Goal: Task Accomplishment & Management: Manage account settings

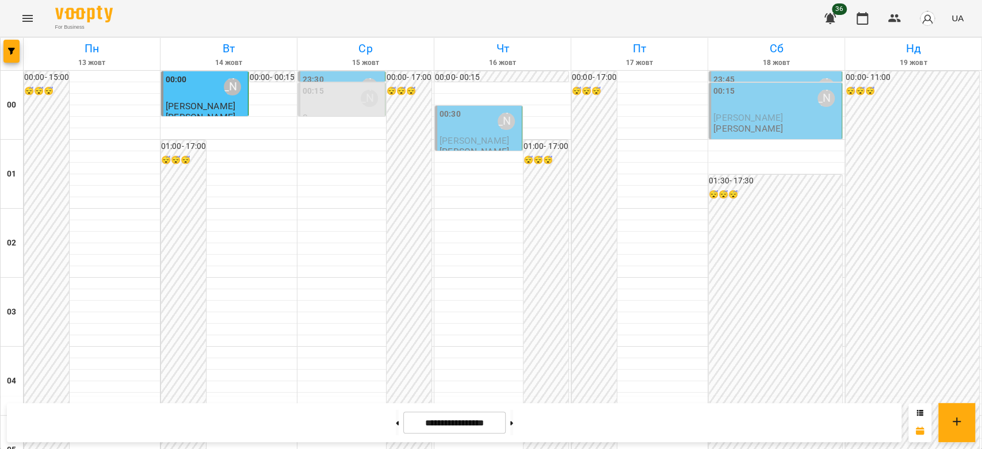
scroll to position [1330, 0]
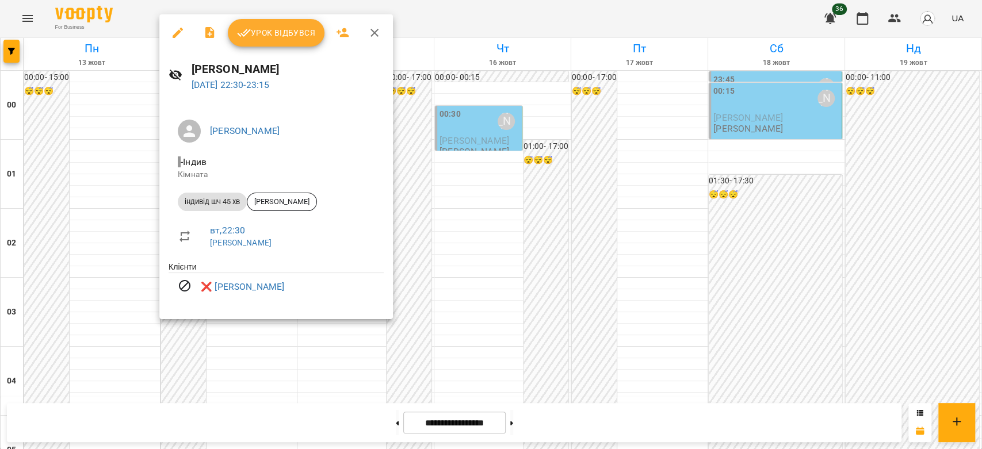
click at [522, 250] on div at bounding box center [491, 224] width 982 height 449
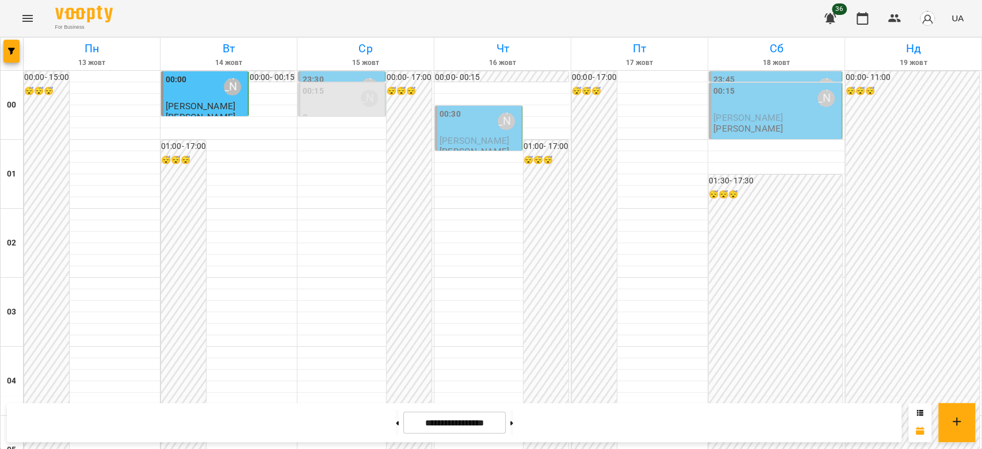
scroll to position [1138, 0]
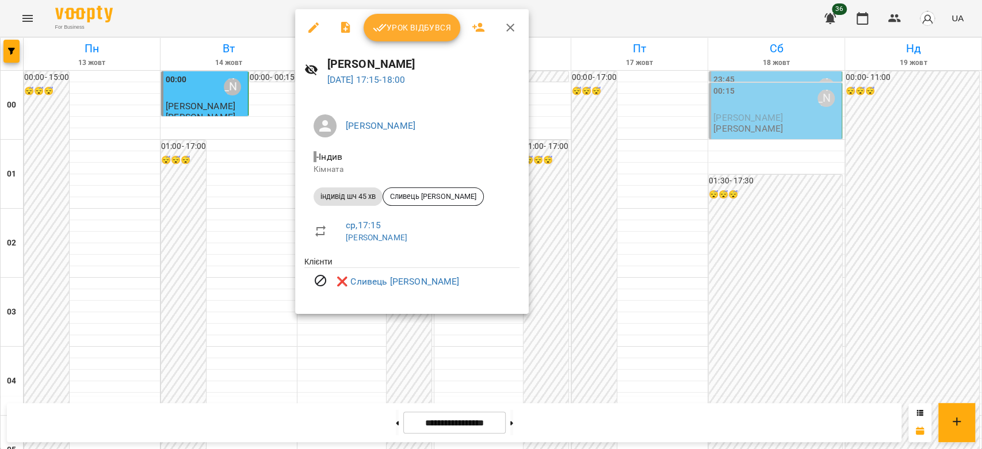
click at [564, 170] on div at bounding box center [491, 224] width 982 height 449
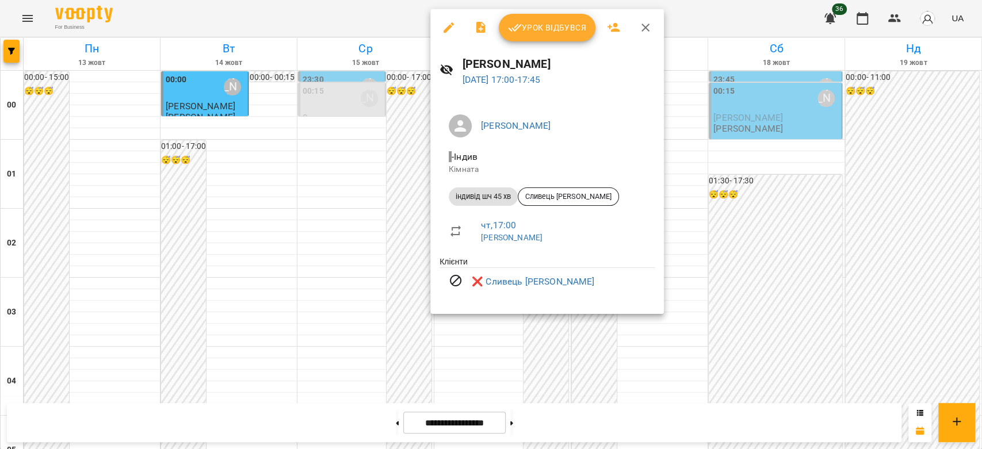
click at [354, 141] on div at bounding box center [491, 224] width 982 height 449
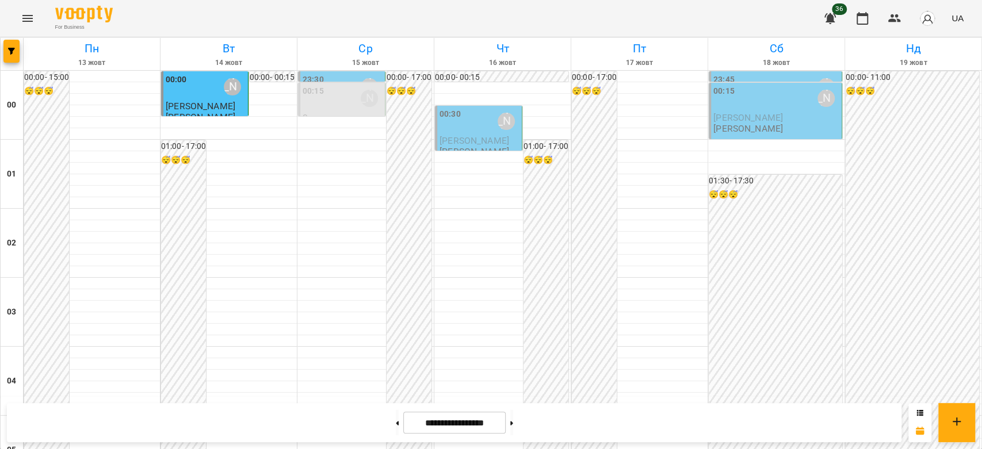
scroll to position [755, 0]
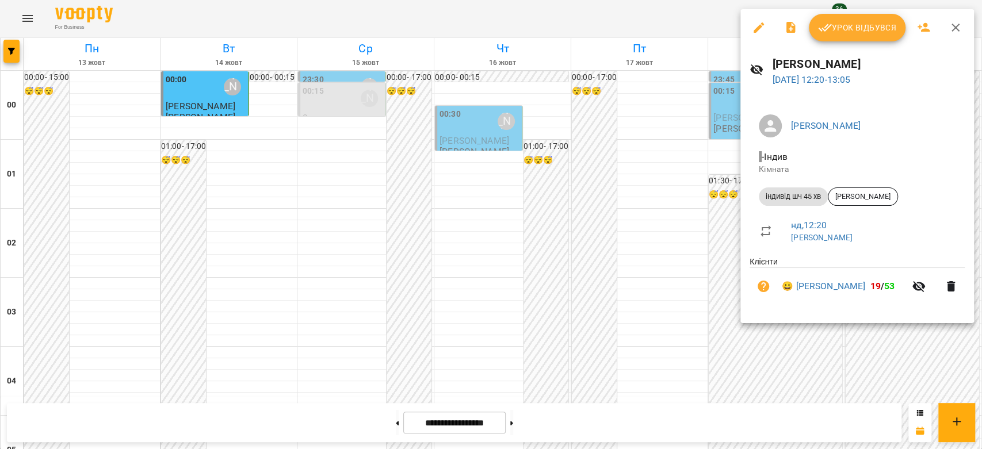
click at [720, 166] on div at bounding box center [491, 224] width 982 height 449
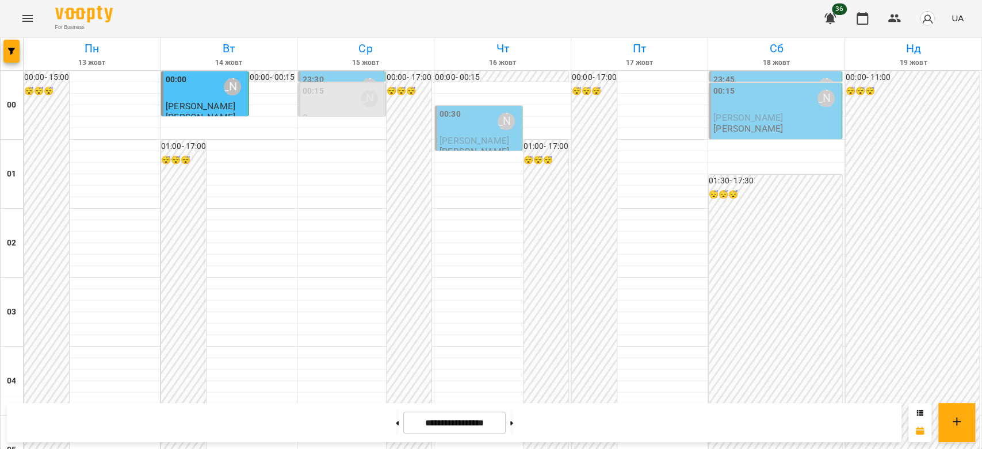
scroll to position [626, 0]
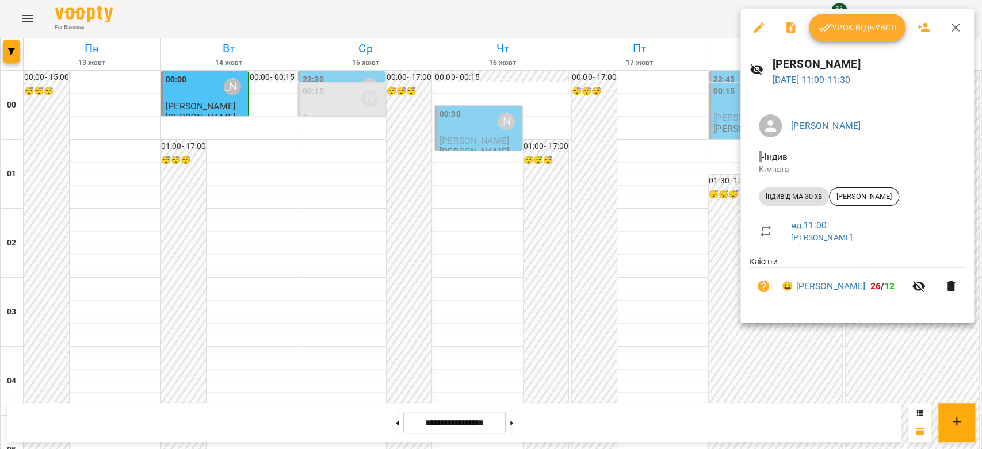
click at [687, 200] on div at bounding box center [491, 224] width 982 height 449
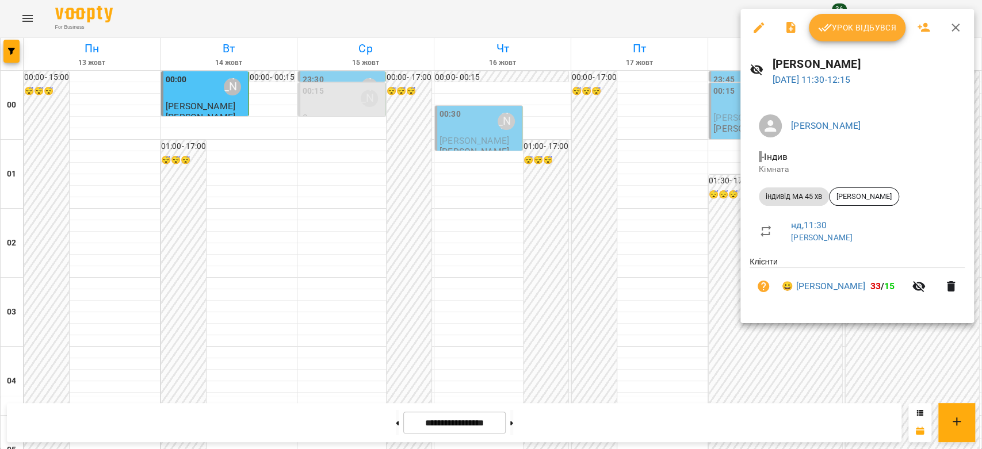
click at [626, 215] on div at bounding box center [491, 224] width 982 height 449
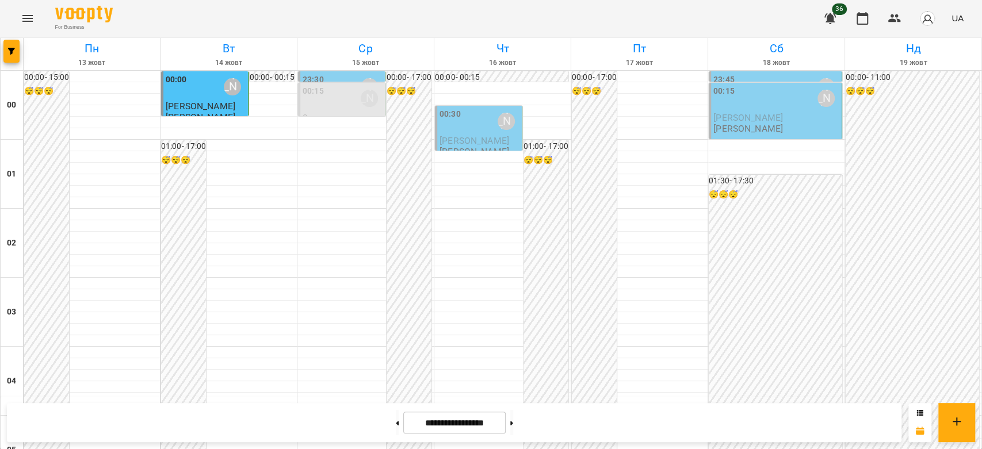
scroll to position [946, 0]
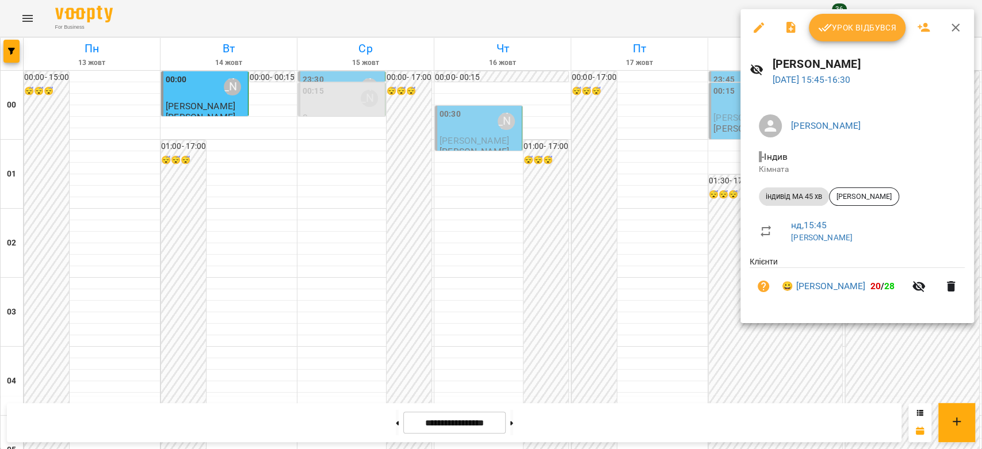
click at [700, 185] on div at bounding box center [491, 224] width 982 height 449
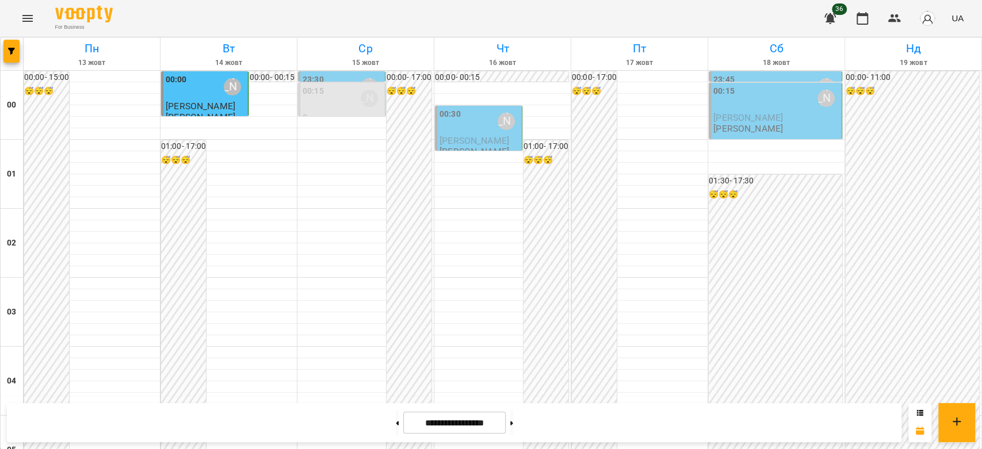
scroll to position [1074, 0]
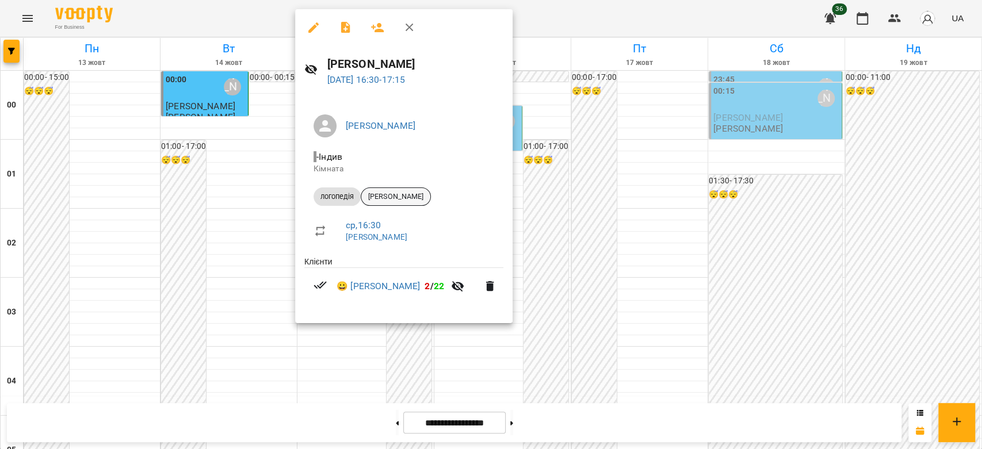
click at [414, 193] on span "[PERSON_NAME]" at bounding box center [395, 197] width 69 height 10
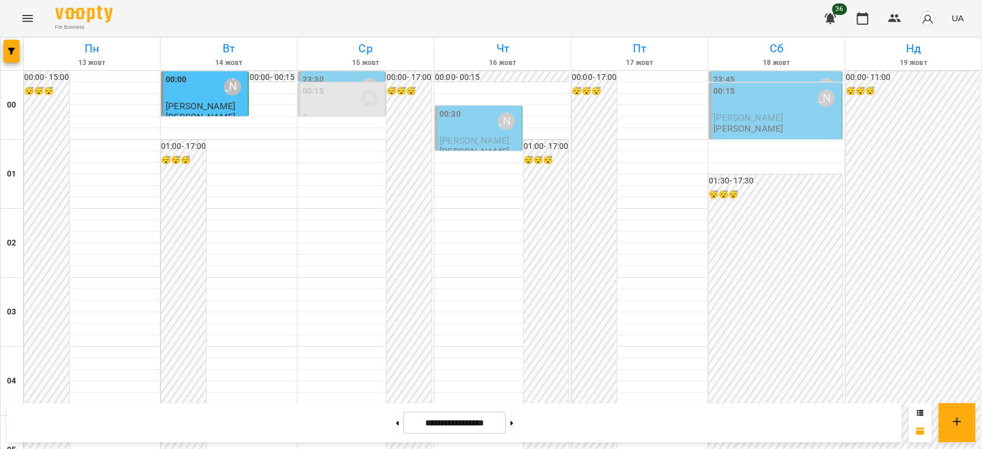
scroll to position [1278, 0]
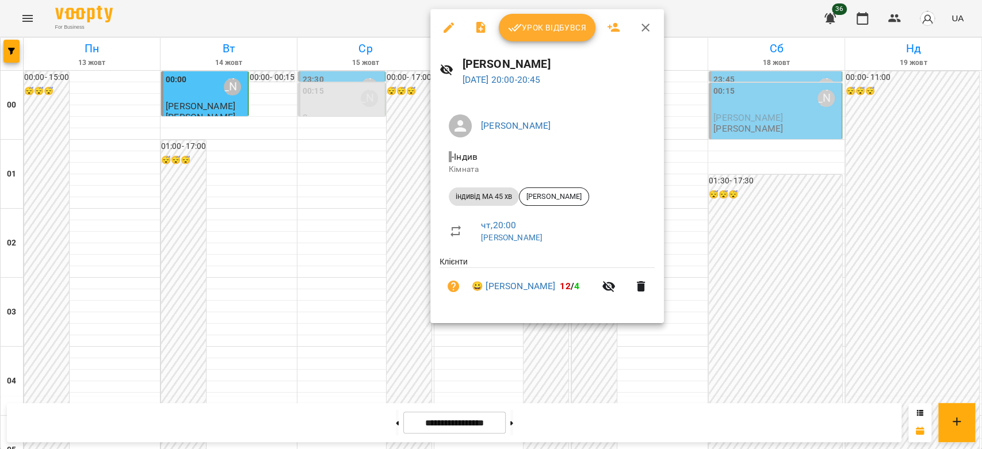
click at [324, 196] on div at bounding box center [491, 224] width 982 height 449
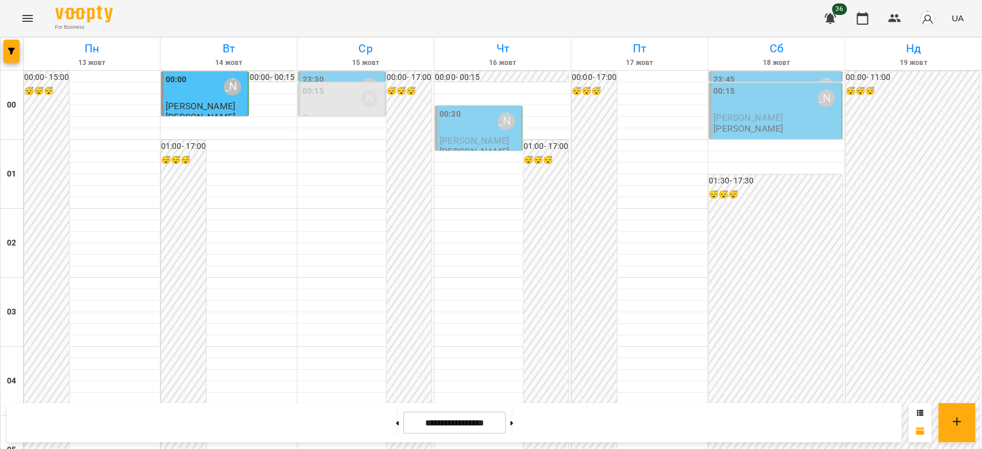
scroll to position [1330, 0]
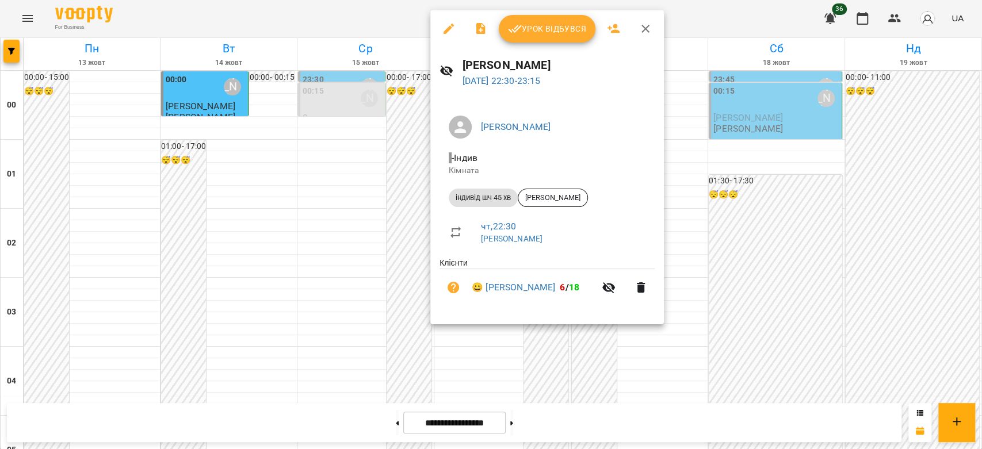
click at [359, 221] on div at bounding box center [491, 224] width 982 height 449
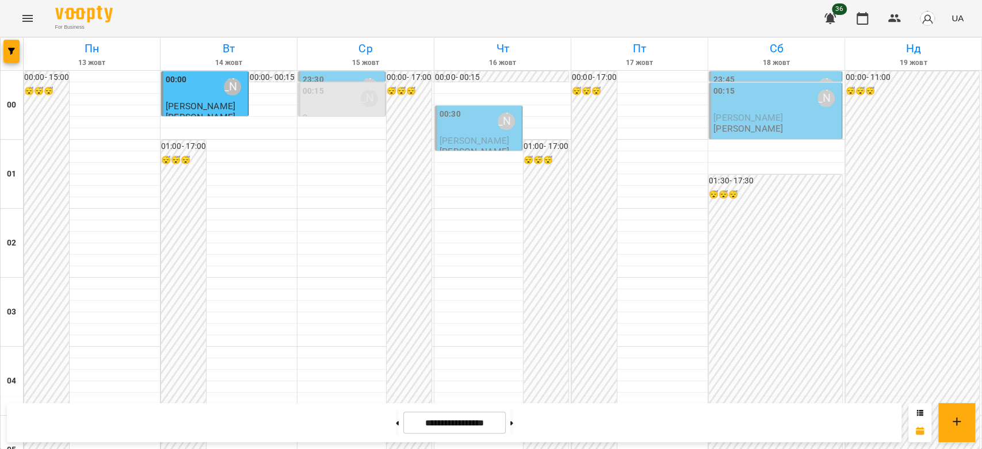
scroll to position [1330, 0]
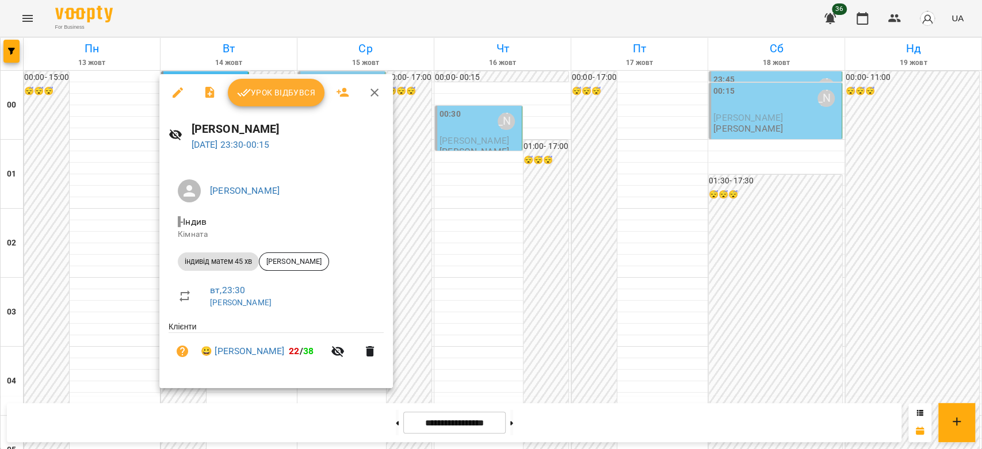
click at [805, 220] on div at bounding box center [491, 224] width 982 height 449
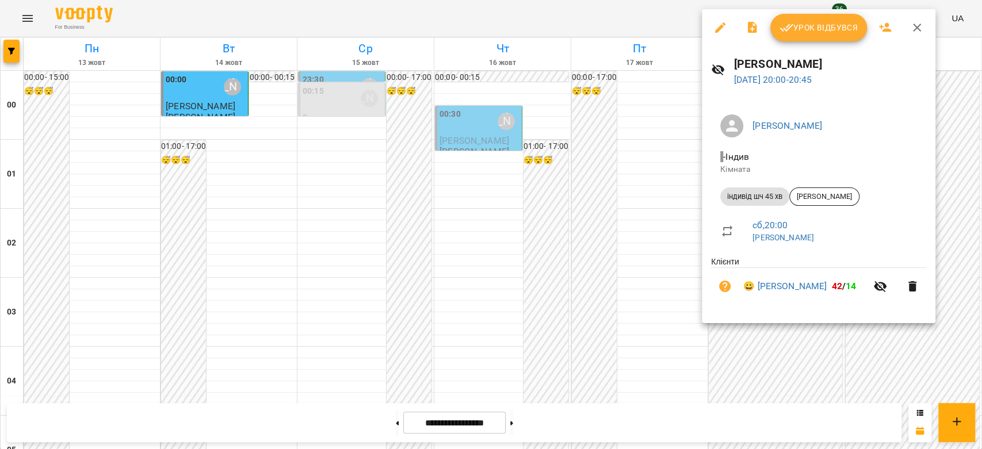
click at [639, 165] on div at bounding box center [491, 224] width 982 height 449
